Goal: Task Accomplishment & Management: Use online tool/utility

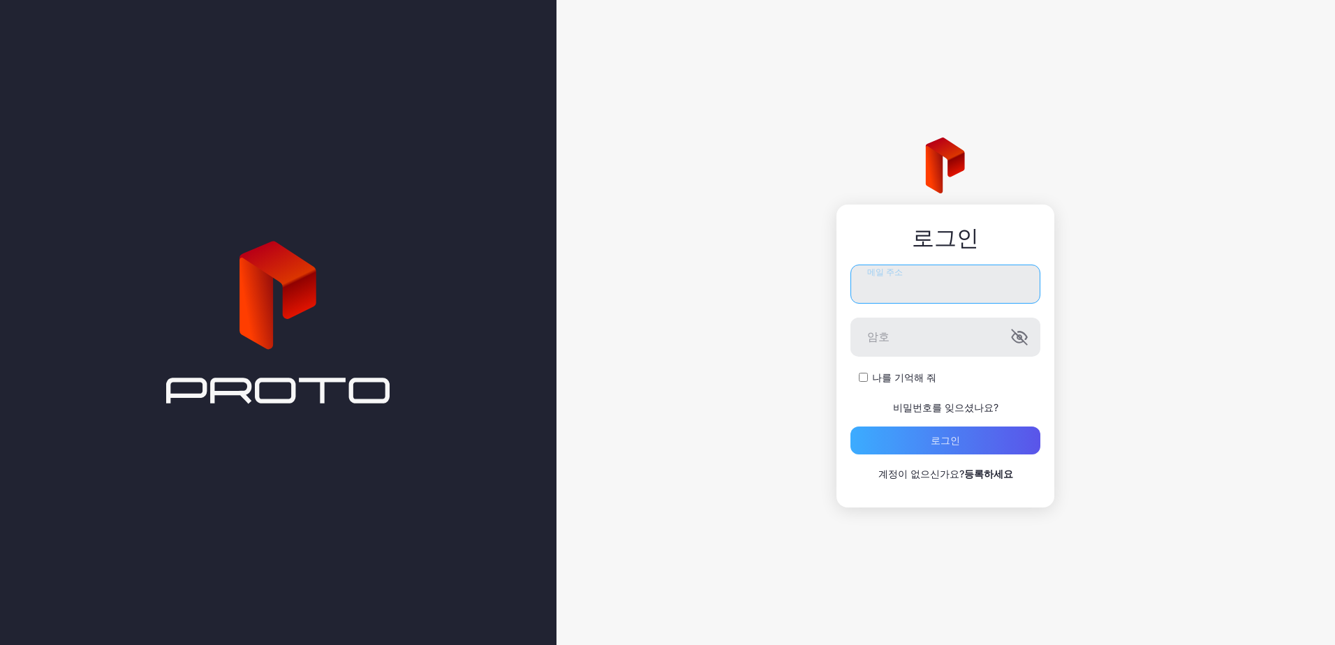
type input "**********"
click at [989, 439] on div "로그인" at bounding box center [946, 441] width 190 height 28
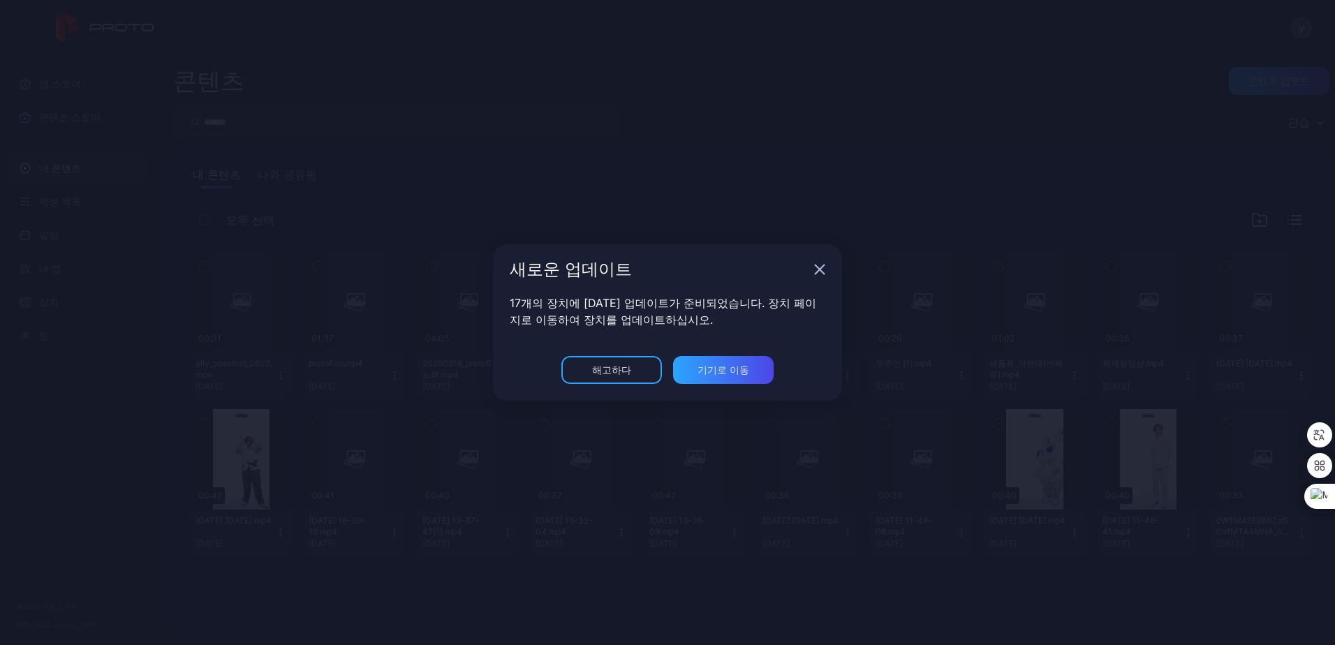
click at [515, 268] on div "새로운 업데이트" at bounding box center [659, 269] width 299 height 17
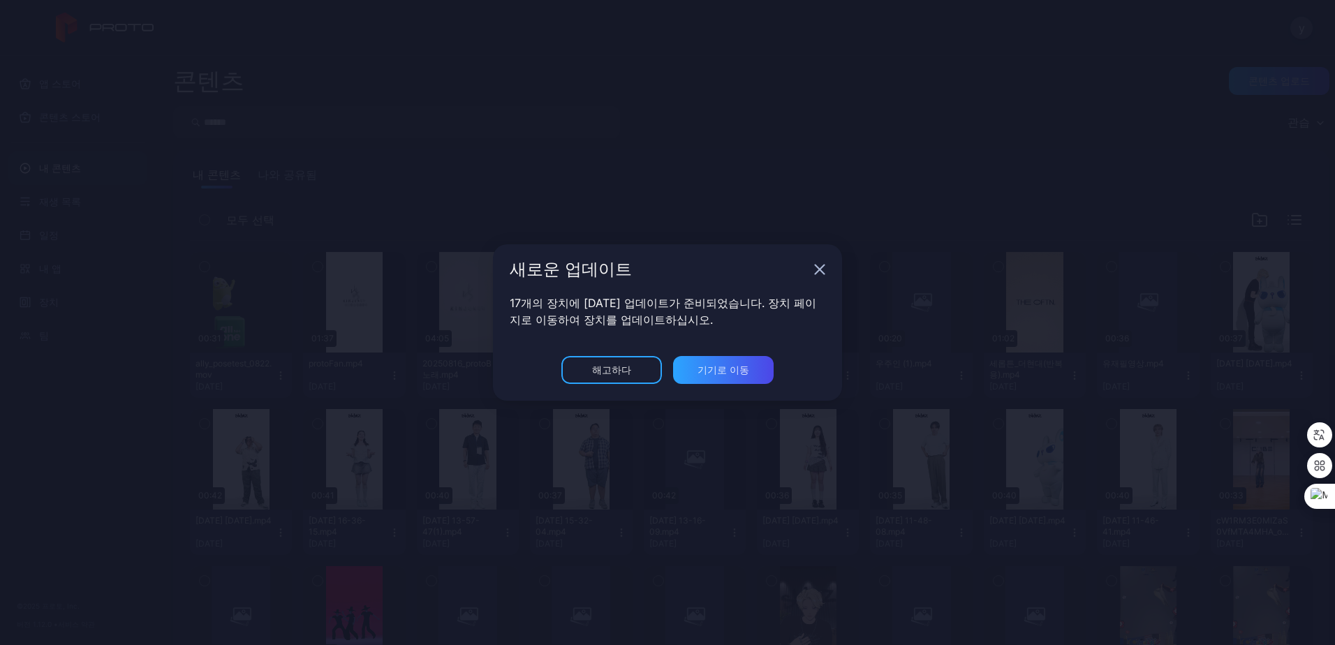
click at [814, 269] on div "새로운 업데이트" at bounding box center [667, 269] width 349 height 50
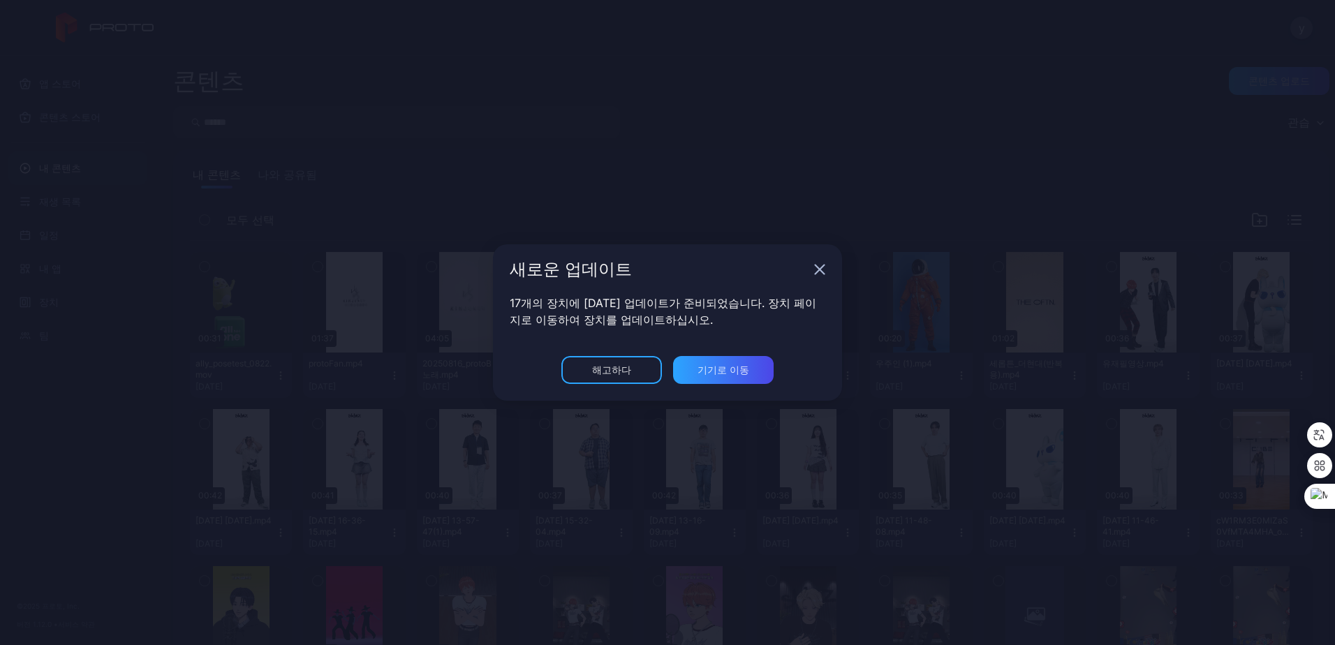
click at [819, 267] on icon "button" at bounding box center [819, 269] width 11 height 11
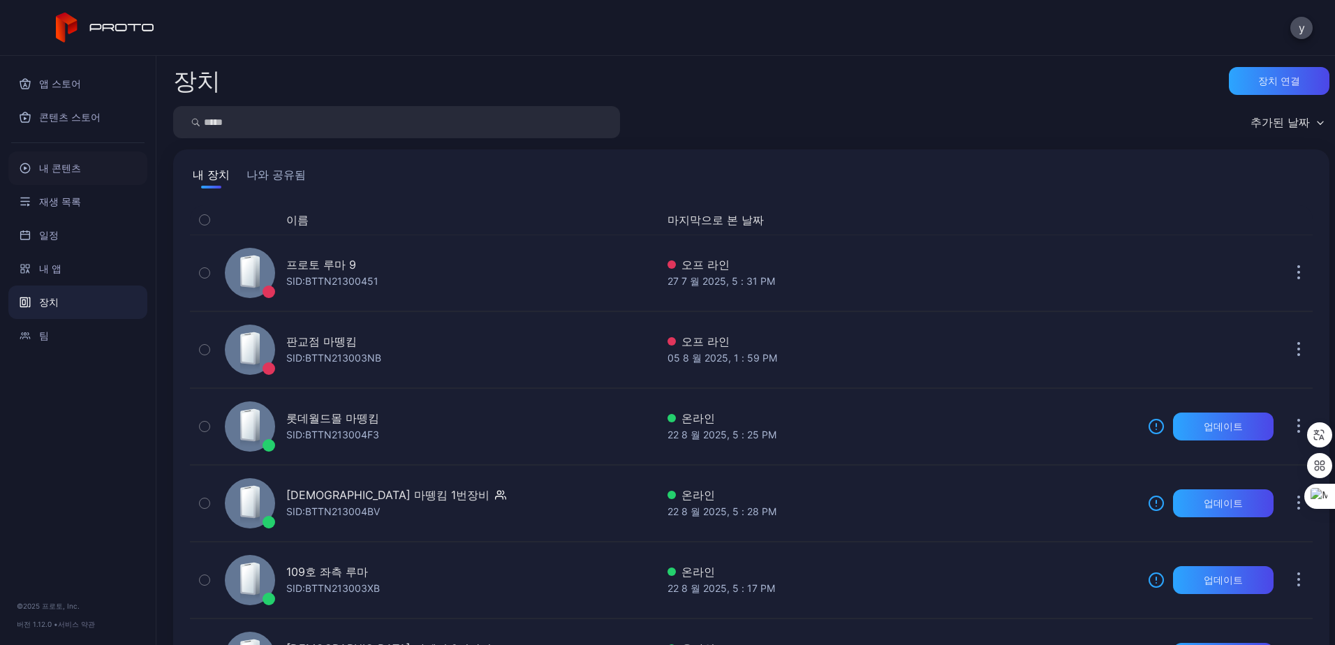
click at [57, 163] on font "내 콘텐츠" at bounding box center [60, 168] width 42 height 17
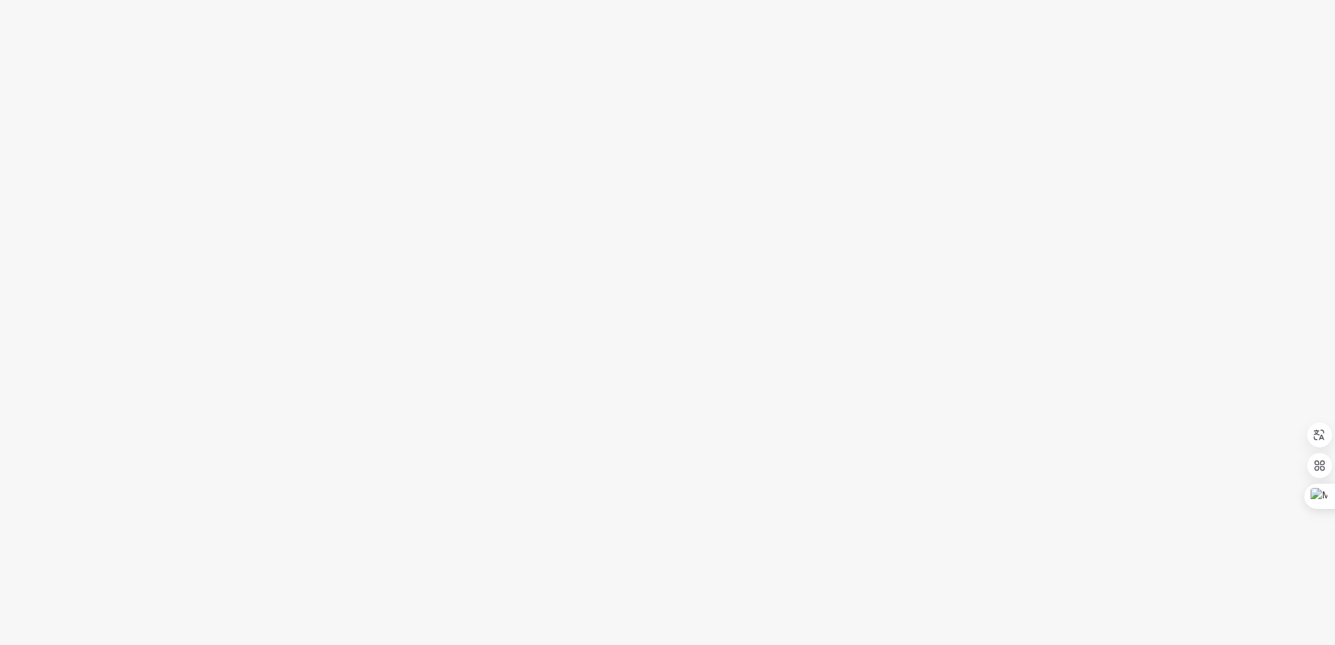
click at [476, 247] on div at bounding box center [667, 322] width 1335 height 645
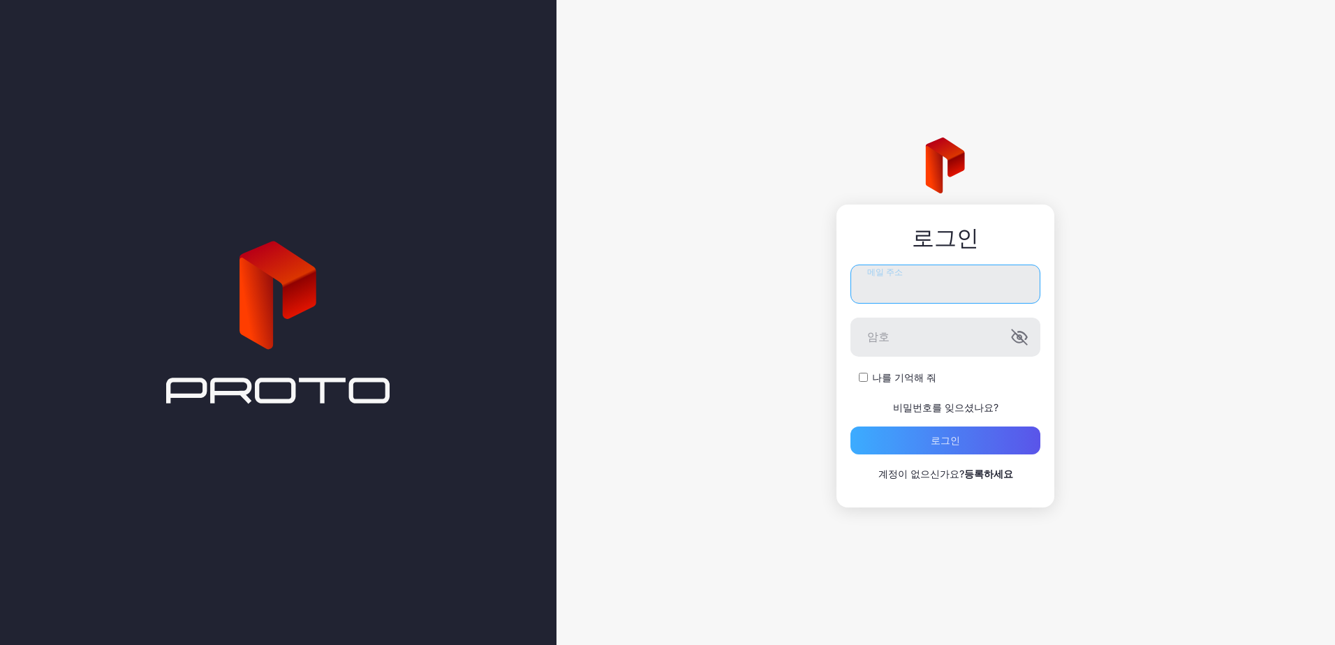
type input "**********"
click at [962, 436] on div "로그인" at bounding box center [946, 441] width 190 height 28
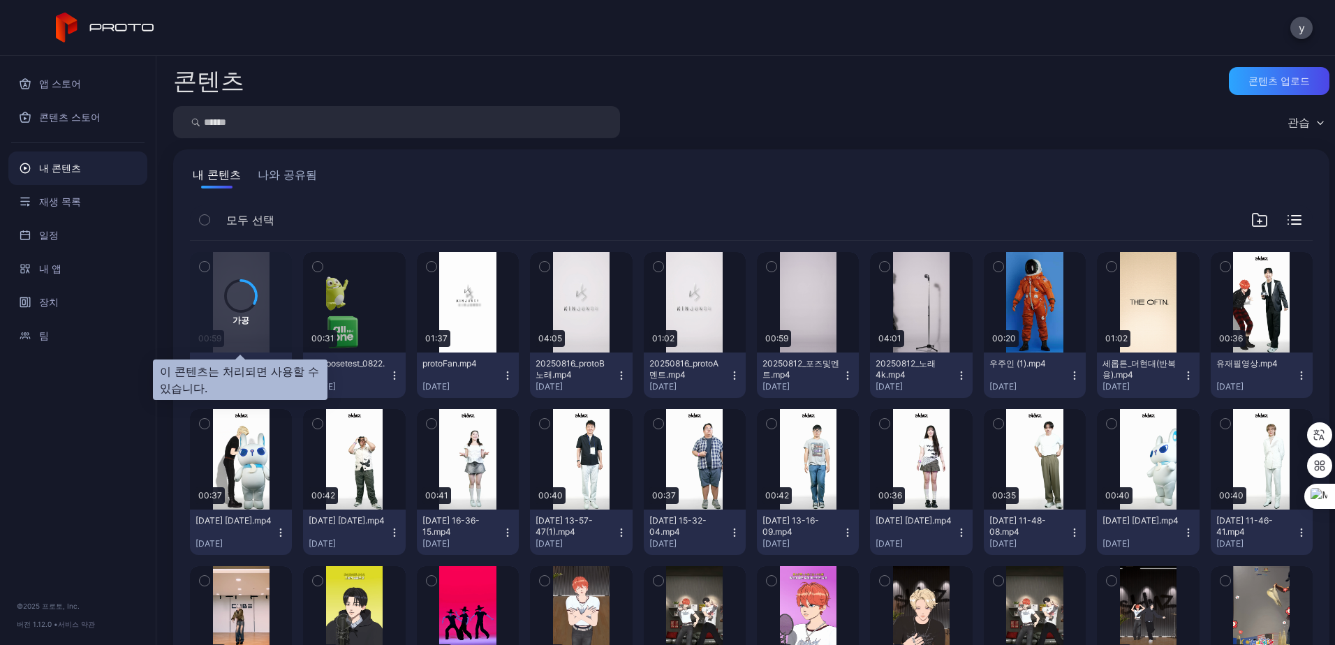
click at [217, 302] on div "가공" at bounding box center [241, 302] width 102 height 101
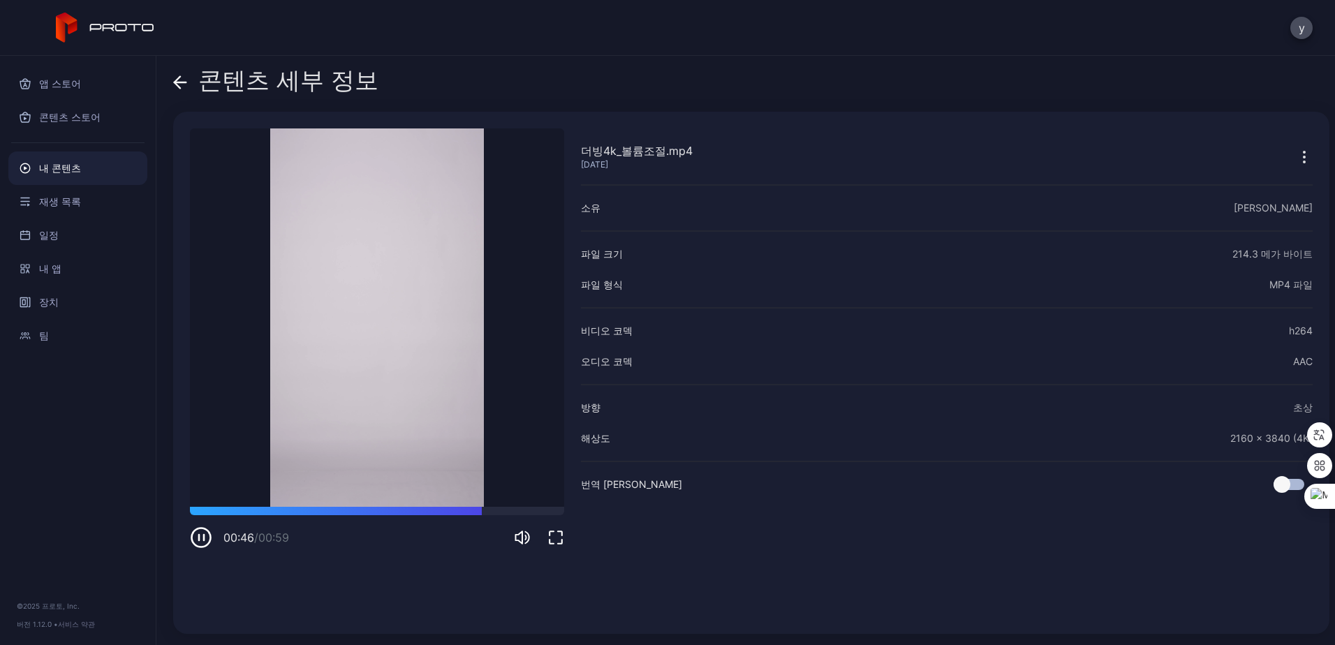
click at [200, 540] on icon "button" at bounding box center [201, 538] width 22 height 22
click at [196, 538] on icon "button" at bounding box center [201, 538] width 22 height 22
click at [204, 538] on icon "button" at bounding box center [204, 538] width 0 height 6
click at [339, 510] on div at bounding box center [377, 511] width 374 height 8
click at [200, 529] on icon "button" at bounding box center [201, 538] width 22 height 22
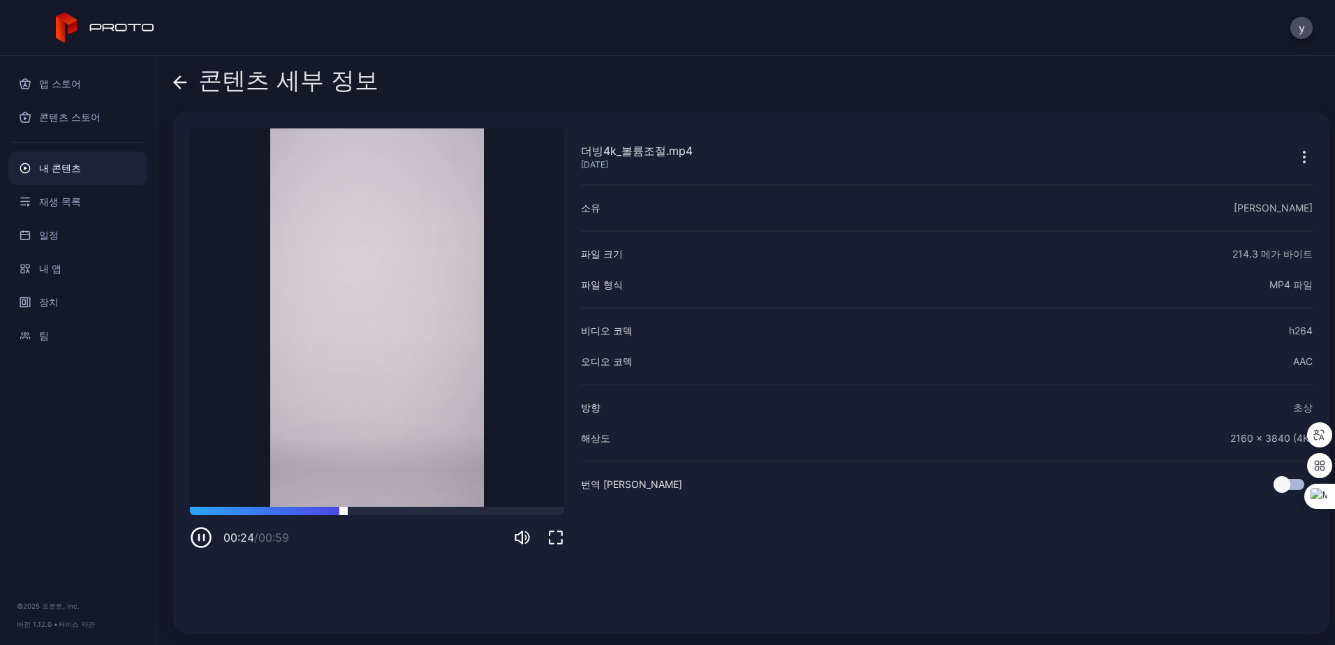
click at [411, 511] on div at bounding box center [377, 511] width 374 height 8
click at [454, 509] on div at bounding box center [377, 511] width 374 height 8
drag, startPoint x: 201, startPoint y: 540, endPoint x: 216, endPoint y: 426, distance: 114.9
click at [202, 541] on icon "button" at bounding box center [201, 538] width 22 height 22
click at [179, 87] on icon at bounding box center [178, 82] width 6 height 12
